Goal: Task Accomplishment & Management: Use online tool/utility

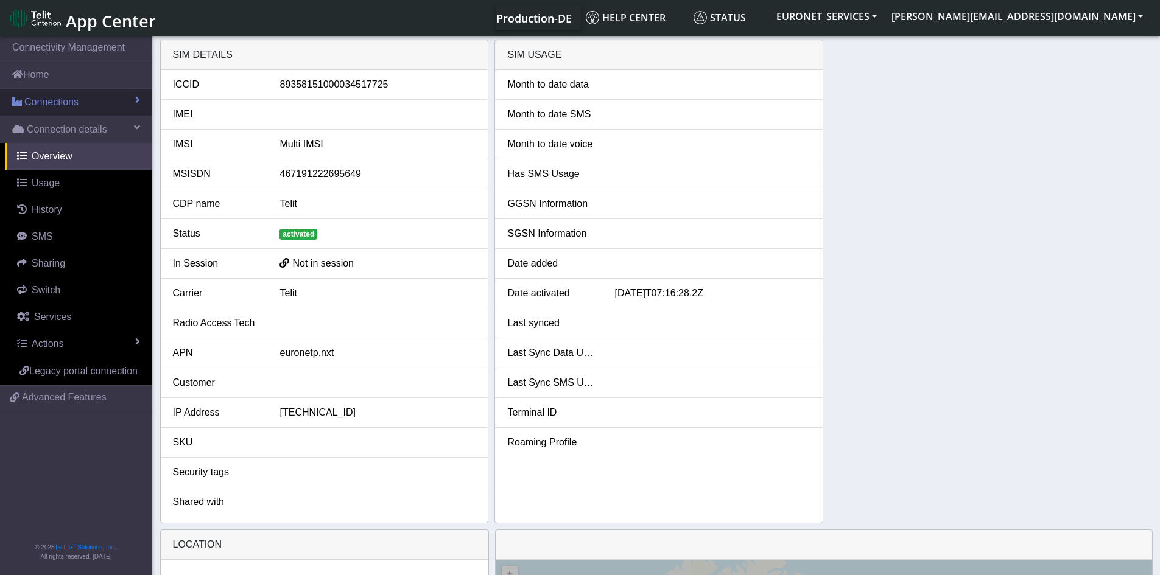
click at [66, 94] on link "Connections" at bounding box center [76, 102] width 152 height 27
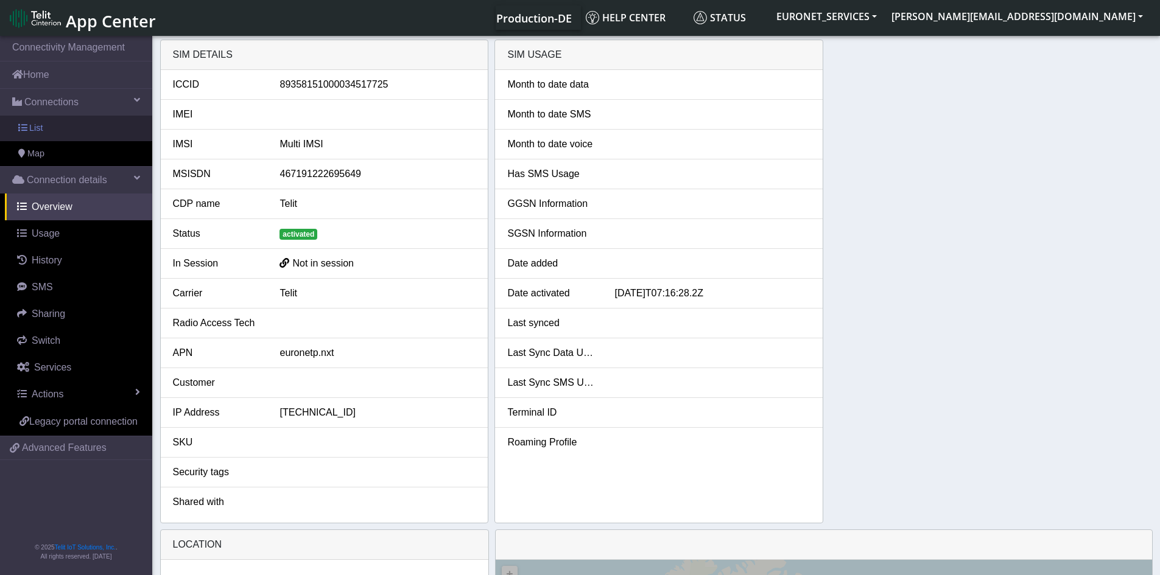
click at [26, 135] on link "List" at bounding box center [76, 129] width 152 height 26
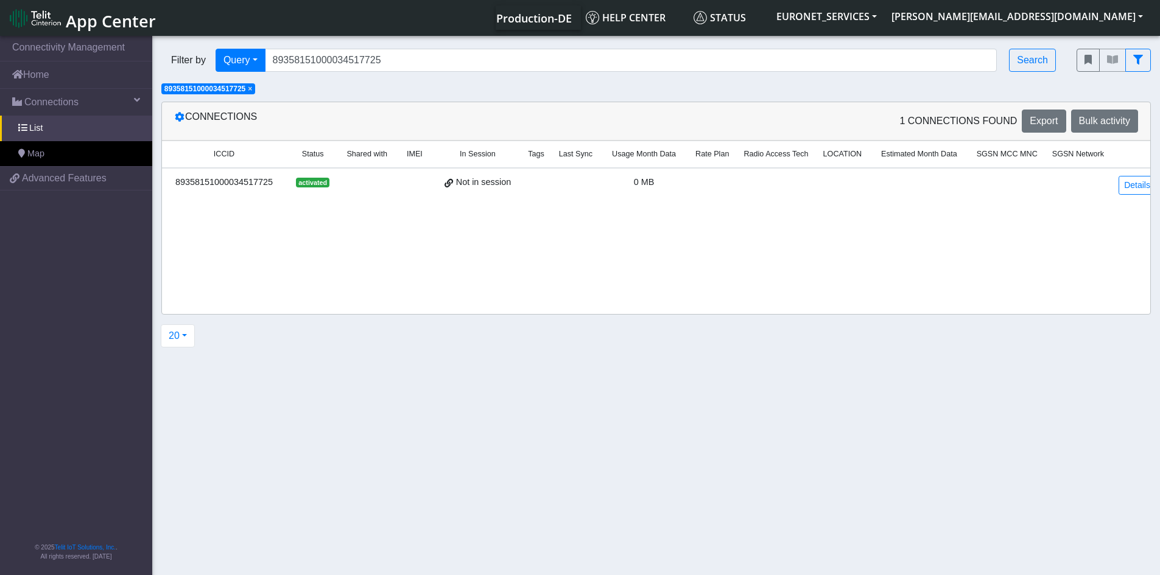
click at [252, 88] on span "×" at bounding box center [250, 89] width 4 height 9
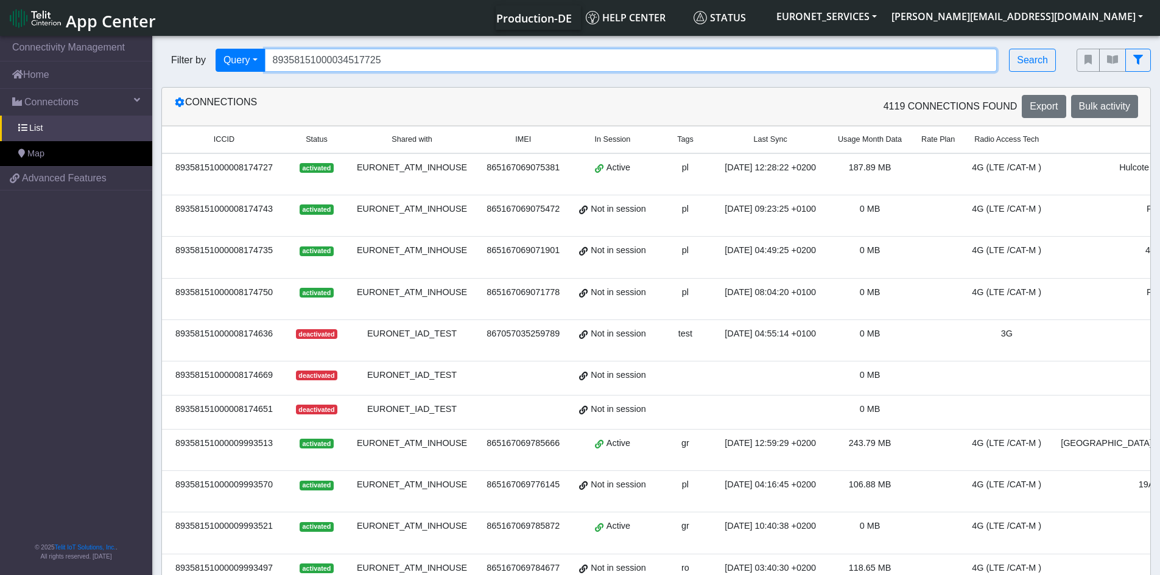
drag, startPoint x: 395, startPoint y: 60, endPoint x: 200, endPoint y: 49, distance: 195.8
click at [200, 49] on div "Filter by Query Query In Session Not connected Tags Country Operator 8935815100…" at bounding box center [609, 60] width 897 height 23
paste input ".93582E+19 89358151000034517246 89358151000034517253 89358151000034517261 89358…"
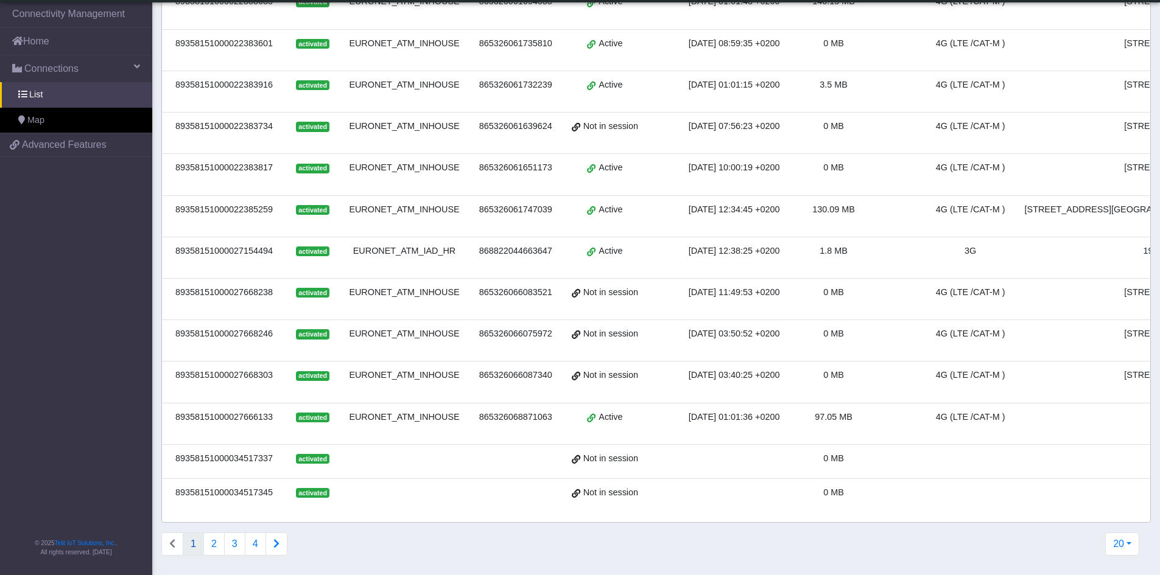
scroll to position [447, 0]
click at [1122, 543] on button "20" at bounding box center [1122, 544] width 34 height 23
click at [1072, 435] on button "100" at bounding box center [1090, 438] width 96 height 19
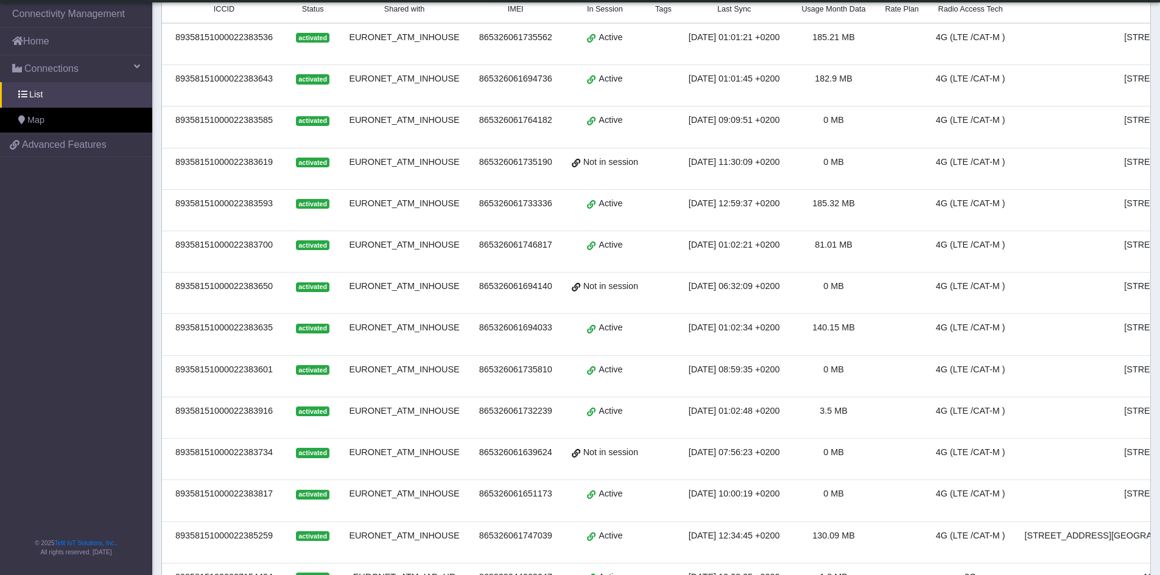
scroll to position [0, 0]
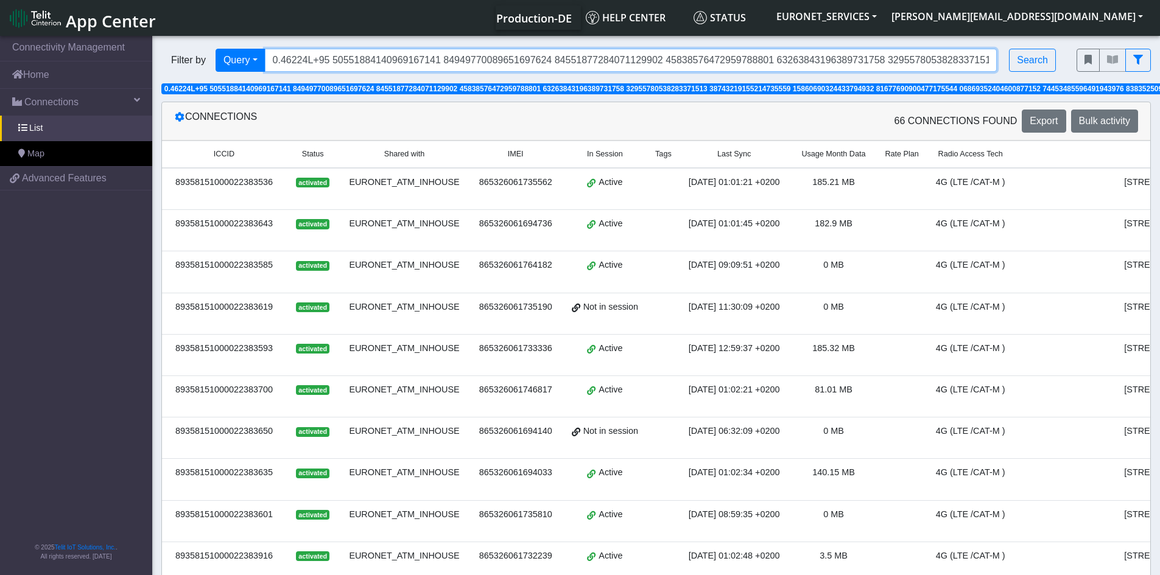
click at [306, 65] on input "Search..." at bounding box center [631, 60] width 733 height 23
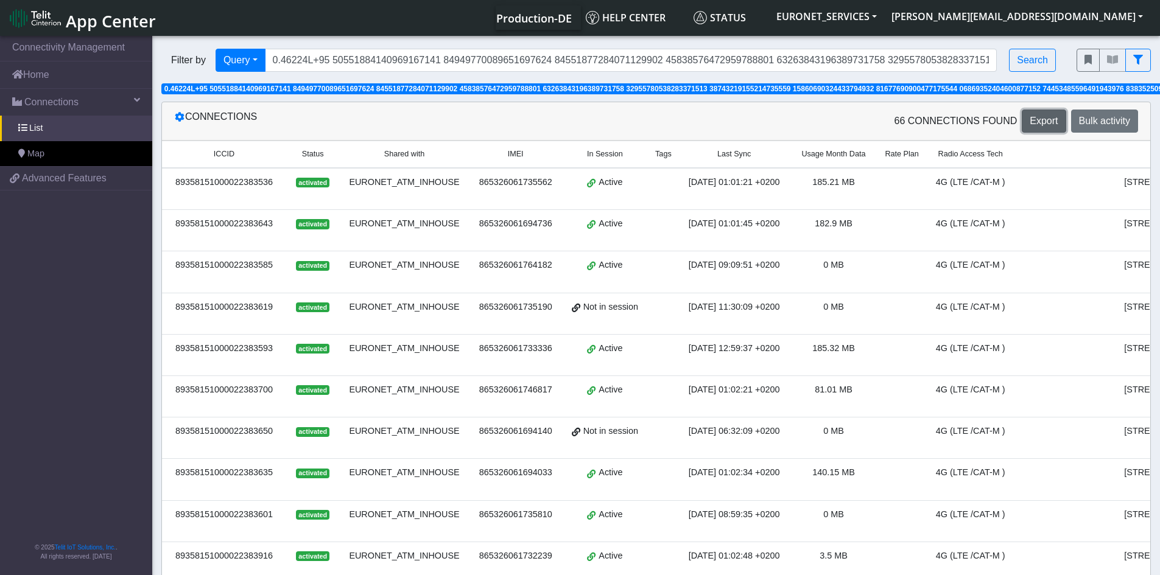
click at [1038, 119] on span "Export" at bounding box center [1044, 121] width 28 height 10
drag, startPoint x: 329, startPoint y: 61, endPoint x: 184, endPoint y: 70, distance: 145.2
click at [184, 70] on div "Filter by Query Query In Session Not connected Tags Country Operator Search" at bounding box center [609, 60] width 897 height 23
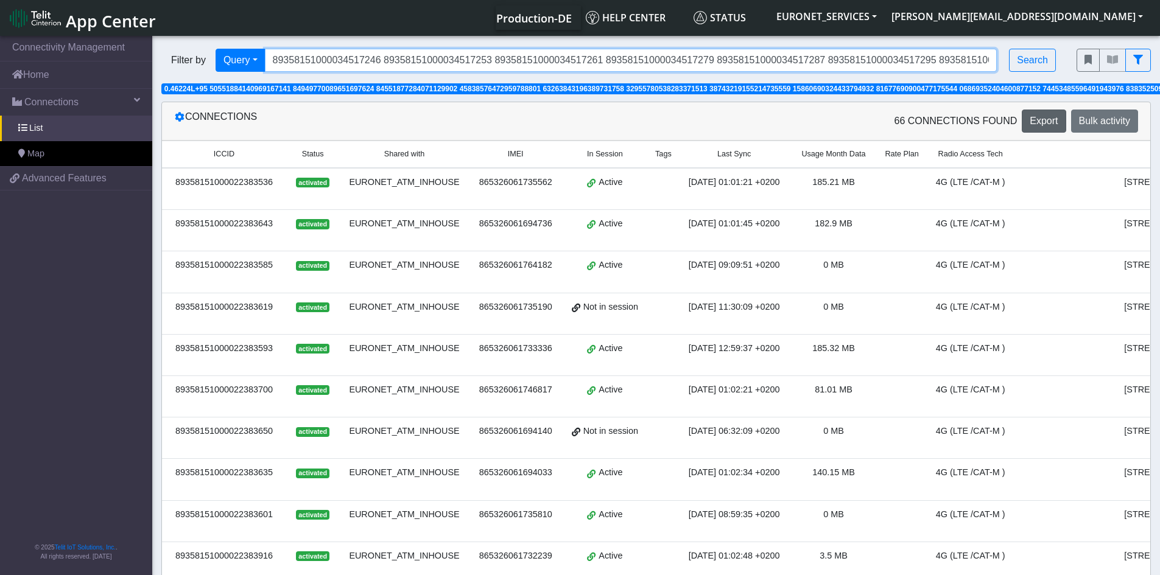
click at [406, 56] on input "89358151000034517246 89358151000034517253 89358151000034517261 8935815100003451…" at bounding box center [631, 60] width 733 height 23
type input "89358151000034517246 89358151000034517253 89358151000034517261 8935815100003451…"
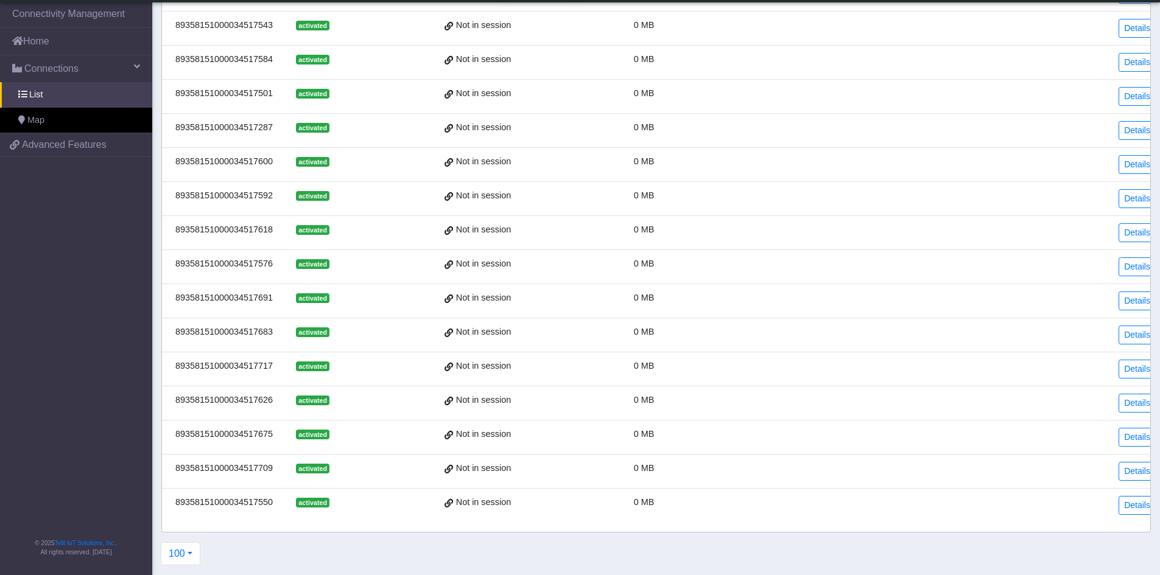
scroll to position [0, 0]
